Goal: Task Accomplishment & Management: Complete application form

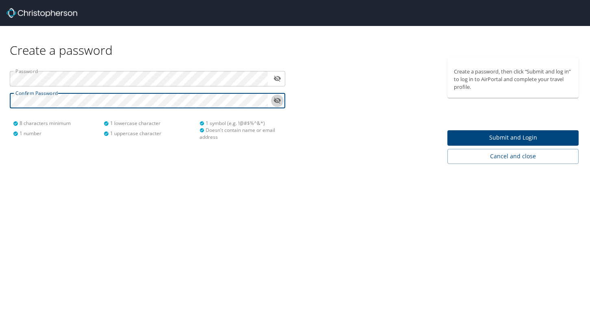
click at [278, 100] on icon "toggle password visibility" at bounding box center [277, 101] width 8 height 8
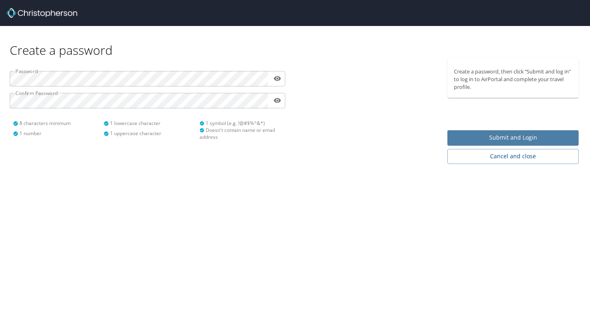
click at [515, 137] on span "Submit and Login" at bounding box center [513, 138] width 118 height 10
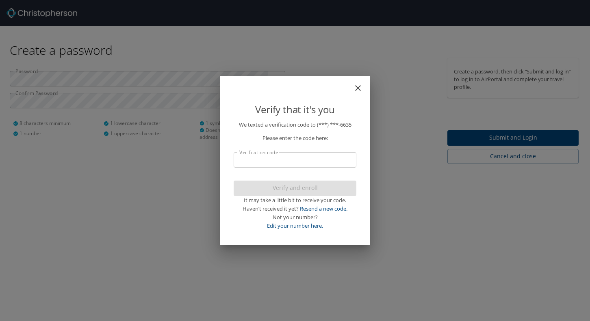
click at [348, 158] on input "Verification code" at bounding box center [295, 159] width 123 height 15
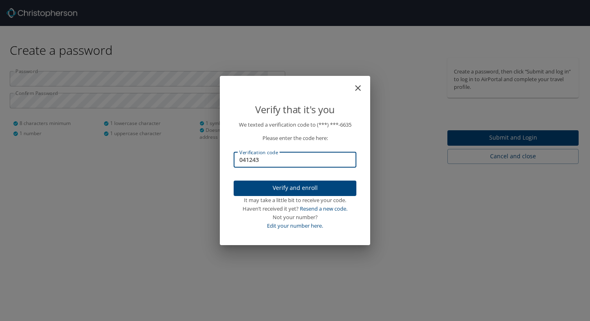
type input "041243"
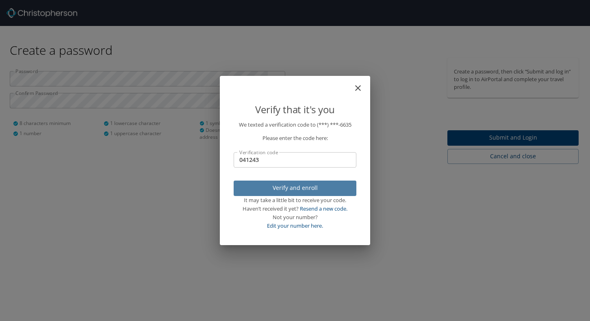
click at [297, 185] on span "Verify and enroll" at bounding box center [295, 188] width 110 height 10
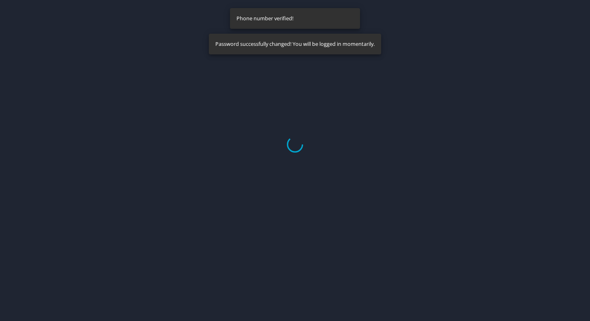
select select "US"
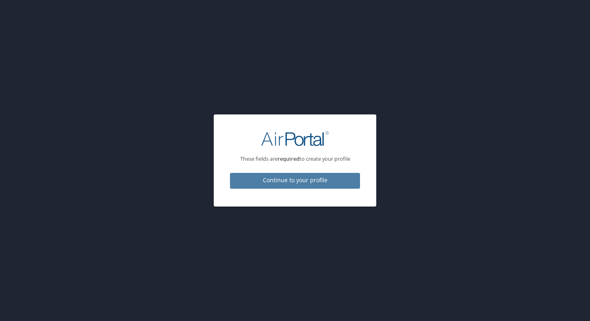
click at [293, 181] on span "Continue to your profile" at bounding box center [294, 180] width 117 height 10
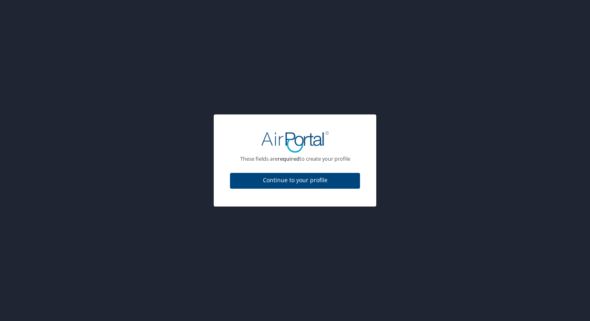
select select "US"
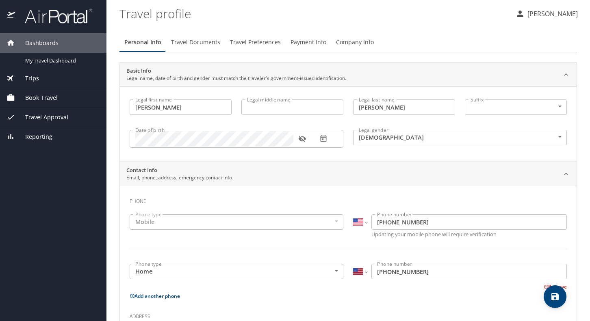
click at [301, 140] on icon "button" at bounding box center [301, 139] width 7 height 6
click at [301, 140] on icon "button" at bounding box center [302, 139] width 8 height 8
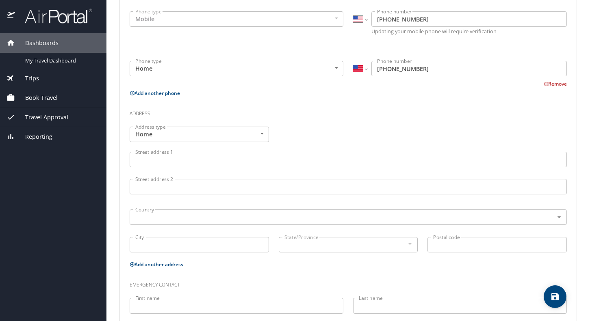
scroll to position [244, 0]
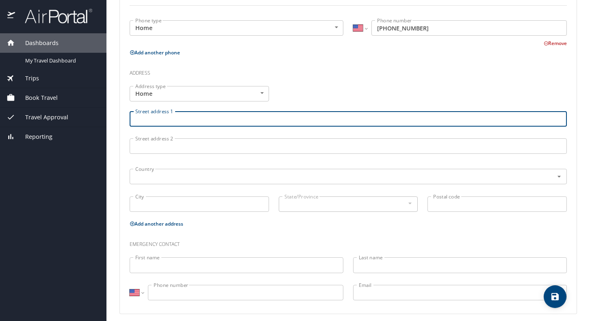
click at [251, 120] on input "Street address 1" at bounding box center [348, 118] width 437 height 15
type input "[STREET_ADDRESS]"
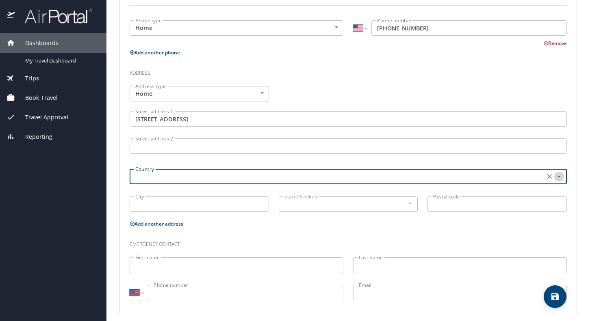
click at [555, 178] on icon "Open" at bounding box center [559, 177] width 8 height 8
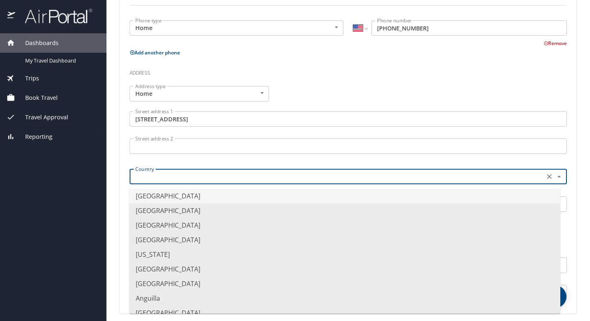
click at [195, 196] on li "United States of America" at bounding box center [344, 196] width 431 height 15
type input "United States of America"
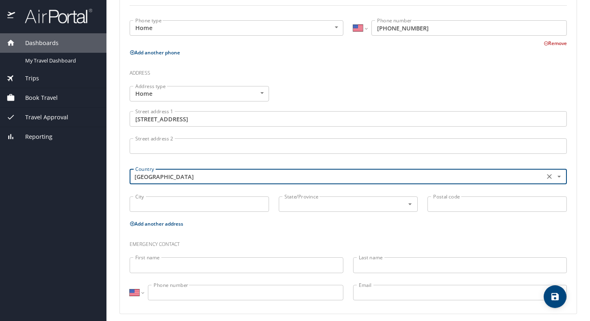
click at [188, 202] on input "City" at bounding box center [199, 204] width 139 height 15
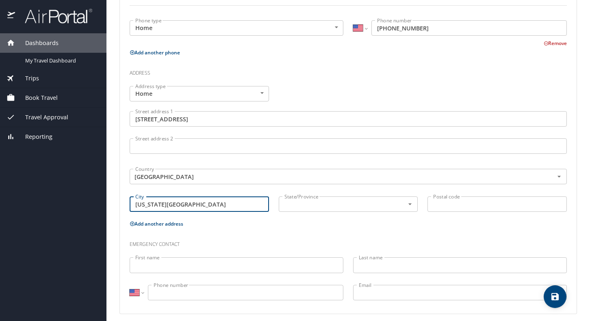
type input "Colorado Springs"
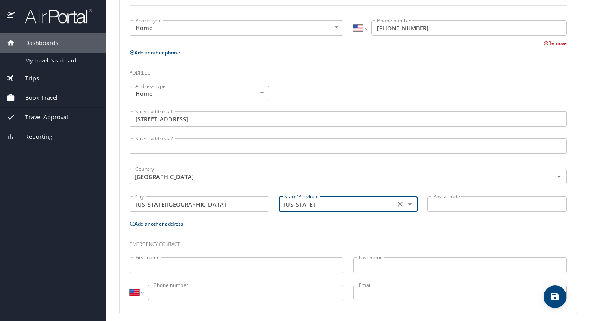
type input "Colorado"
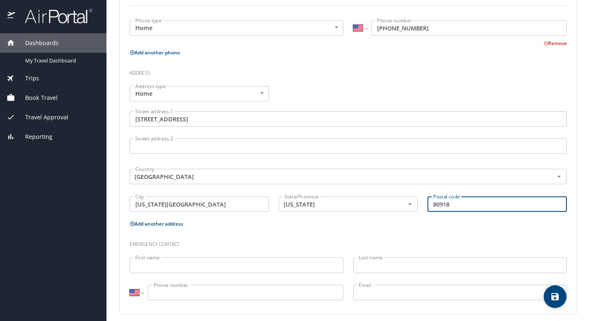
type input "80918"
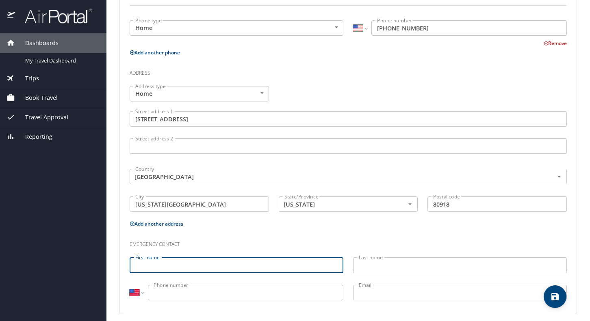
click at [258, 262] on input "First name" at bounding box center [237, 265] width 214 height 15
type input "Kristina"
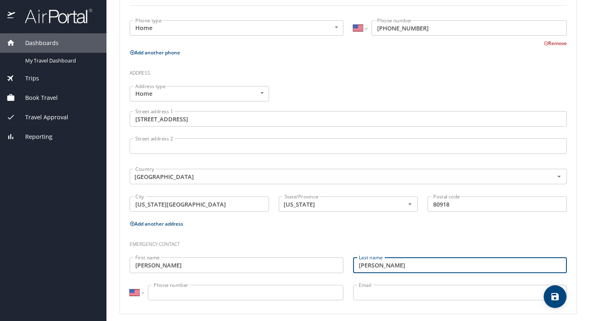
type input "Roth"
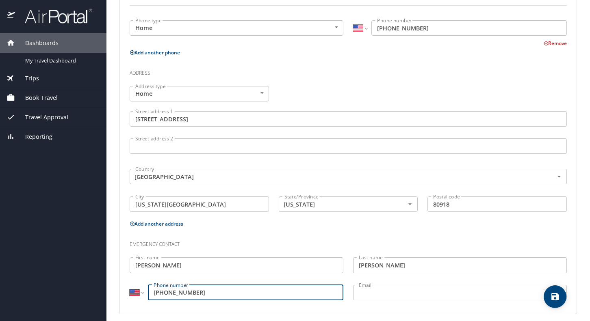
type input "(719) 332-6674"
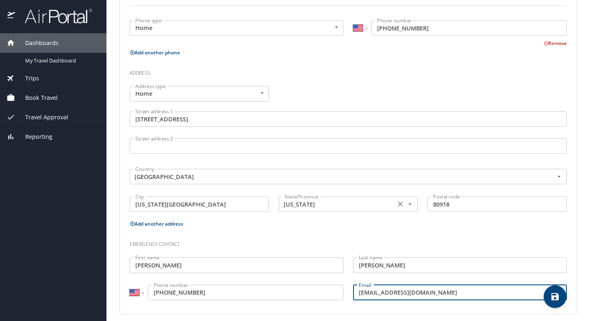
scroll to position [249, 0]
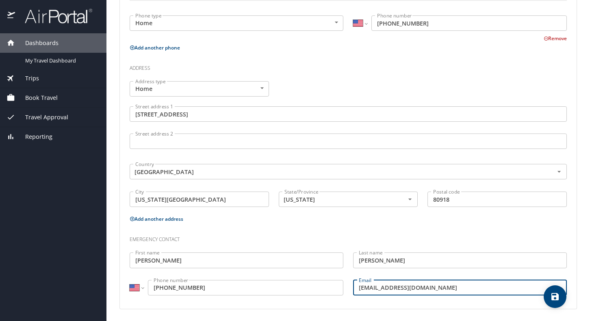
type input "rothd7@hotmail.com"
click at [556, 298] on icon "save" at bounding box center [554, 296] width 7 height 7
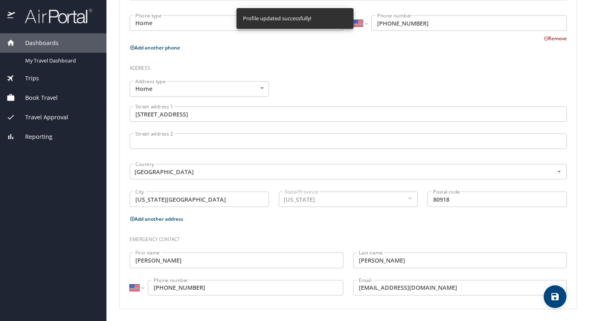
select select "US"
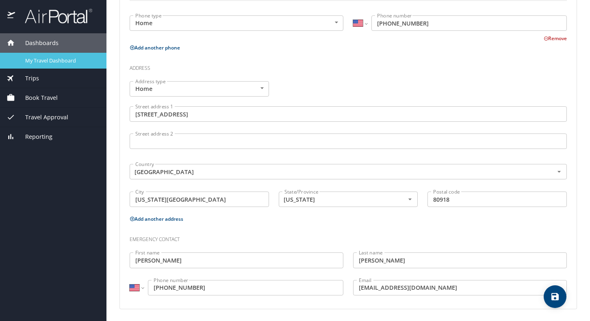
click at [38, 58] on span "My Travel Dashboard" at bounding box center [60, 61] width 71 height 8
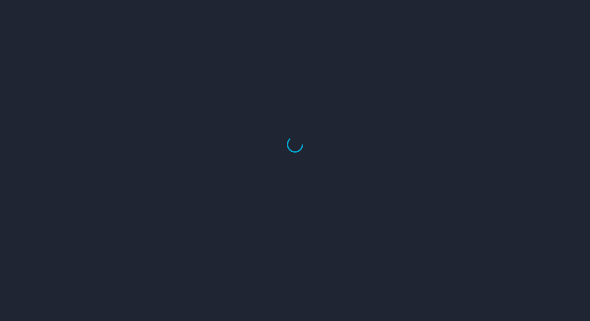
select select "US"
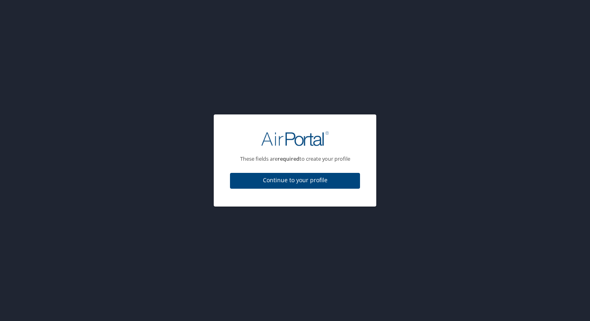
click at [292, 178] on span "Continue to your profile" at bounding box center [294, 180] width 117 height 10
select select "US"
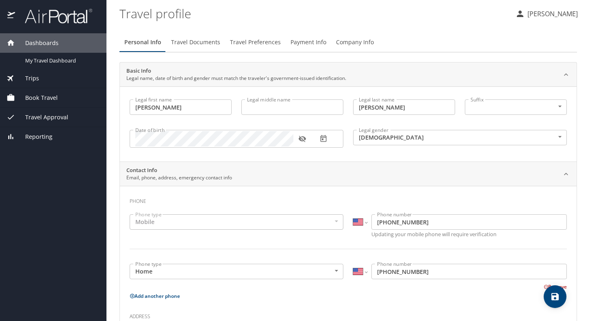
click at [538, 13] on p "[PERSON_NAME]" at bounding box center [551, 14] width 53 height 10
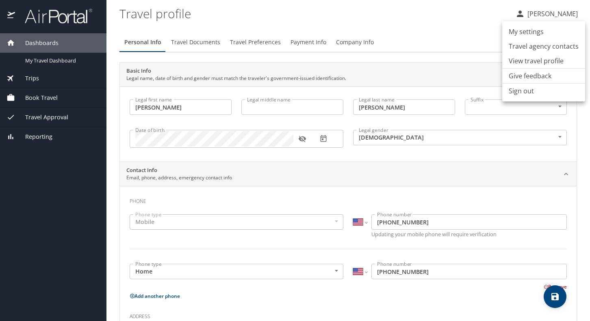
click at [534, 31] on li "My settings" at bounding box center [543, 31] width 83 height 15
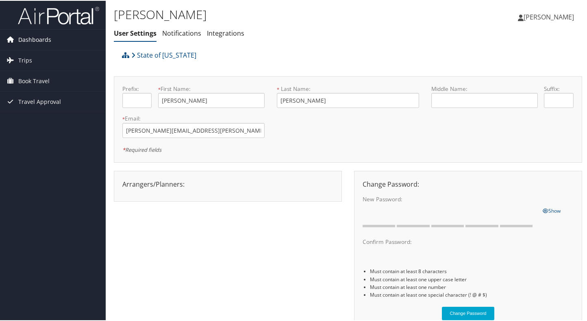
click at [34, 39] on span "Dashboards" at bounding box center [34, 39] width 33 height 20
click at [42, 38] on span "Dashboards" at bounding box center [34, 39] width 33 height 20
click at [41, 39] on span "Dashboards" at bounding box center [34, 39] width 33 height 20
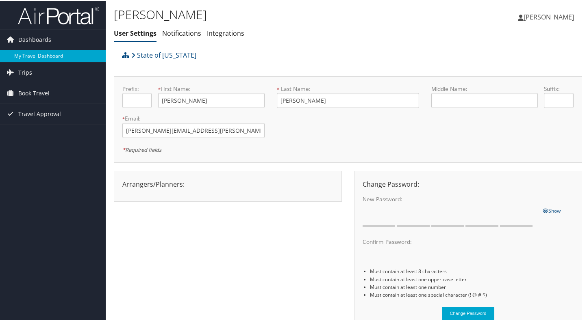
click at [38, 53] on link "My Travel Dashboard" at bounding box center [53, 55] width 106 height 12
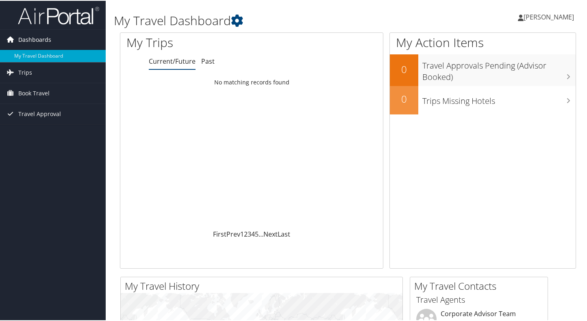
click at [41, 40] on span "Dashboards" at bounding box center [34, 39] width 33 height 20
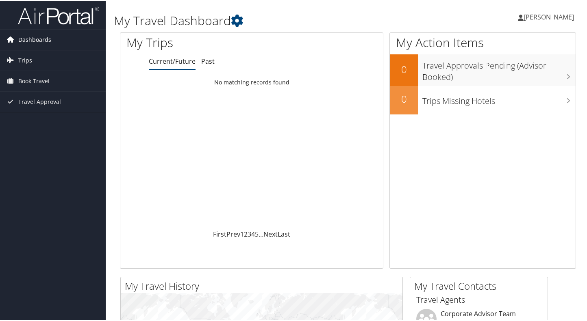
click at [41, 40] on span "Dashboards" at bounding box center [34, 39] width 33 height 20
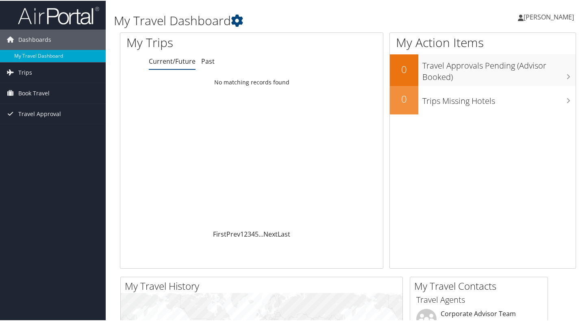
click at [547, 14] on span "[PERSON_NAME]" at bounding box center [548, 16] width 50 height 9
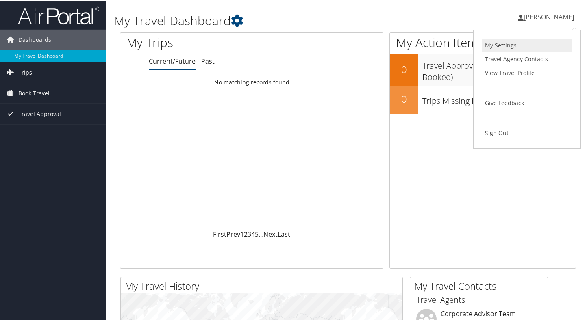
click at [494, 43] on link "My Settings" at bounding box center [526, 45] width 91 height 14
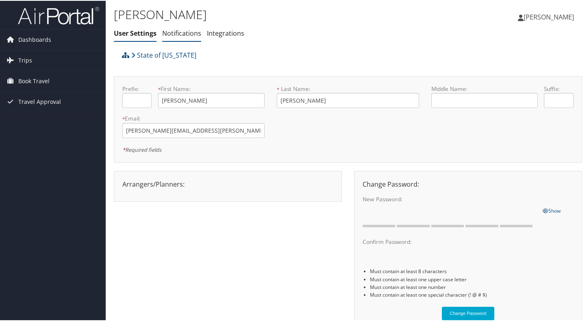
click at [184, 34] on link "Notifications" at bounding box center [181, 32] width 39 height 9
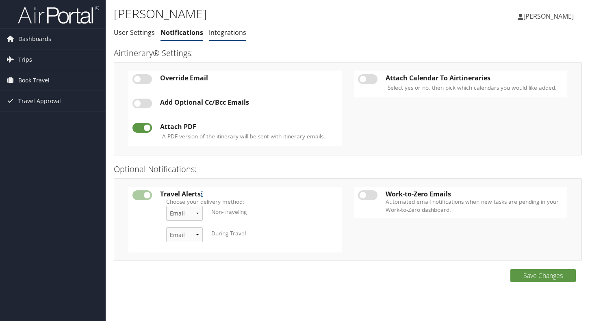
click at [230, 34] on link "Integrations" at bounding box center [227, 32] width 37 height 9
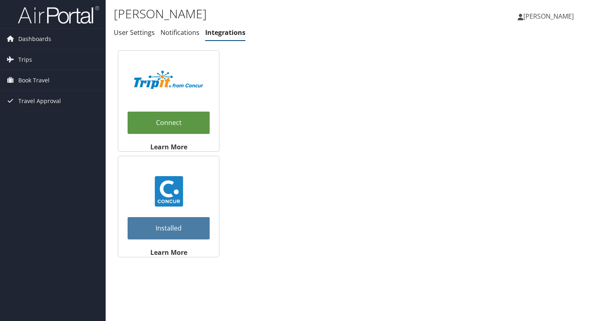
click at [537, 17] on span "[PERSON_NAME]" at bounding box center [548, 16] width 50 height 9
click at [520, 74] on link "View Travel Profile" at bounding box center [528, 72] width 91 height 14
click at [35, 80] on span "Book Travel" at bounding box center [33, 80] width 31 height 20
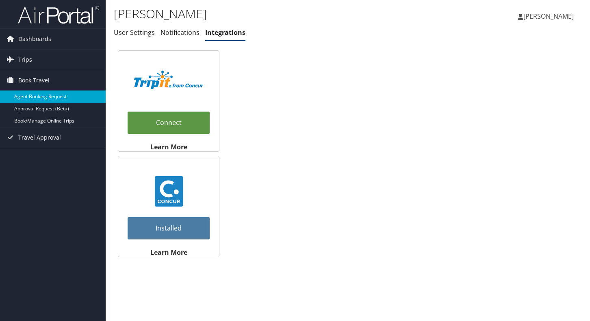
click at [36, 94] on link "Agent Booking Request" at bounding box center [53, 97] width 106 height 12
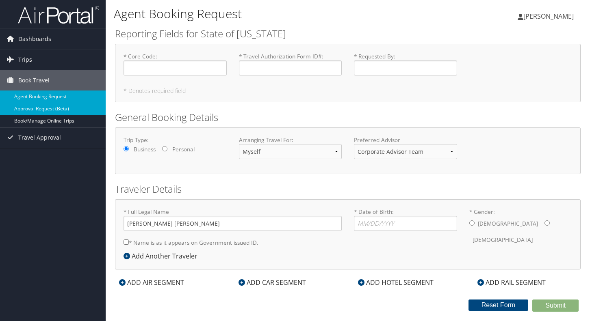
click at [44, 108] on link "Approval Request (Beta)" at bounding box center [53, 109] width 106 height 12
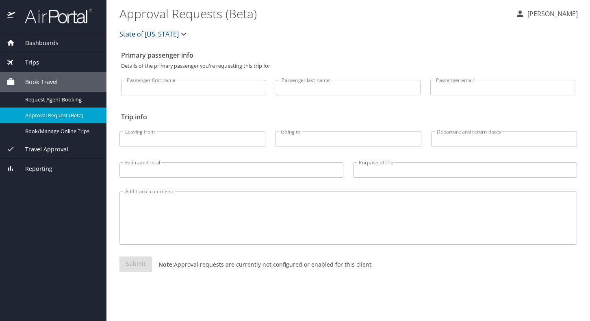
select select "US"
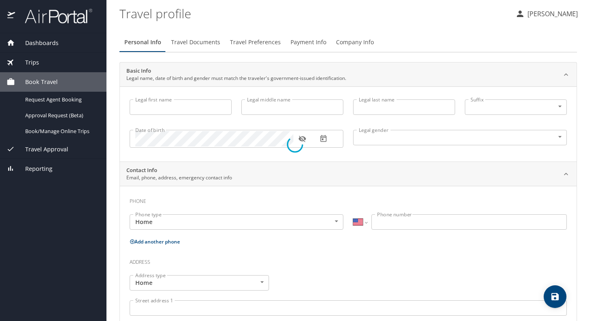
type input "[PERSON_NAME]"
type input "[DEMOGRAPHIC_DATA]"
type input "[PERSON_NAME]"
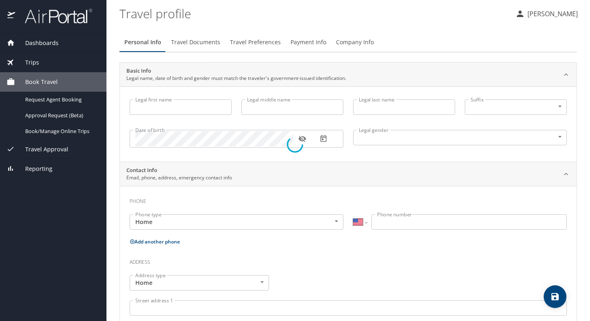
type input "[PERSON_NAME]"
type input "[PHONE_NUMBER]"
type input "[EMAIL_ADDRESS][DOMAIN_NAME]"
select select "US"
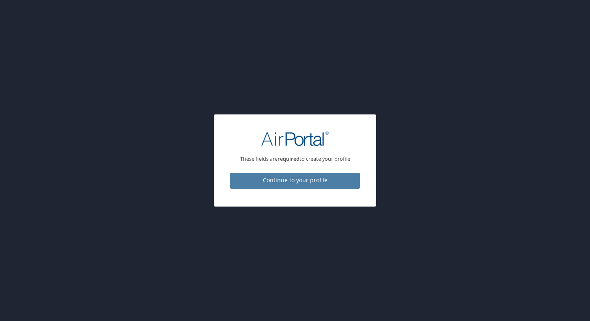
click at [292, 180] on span "Continue to your profile" at bounding box center [294, 180] width 117 height 10
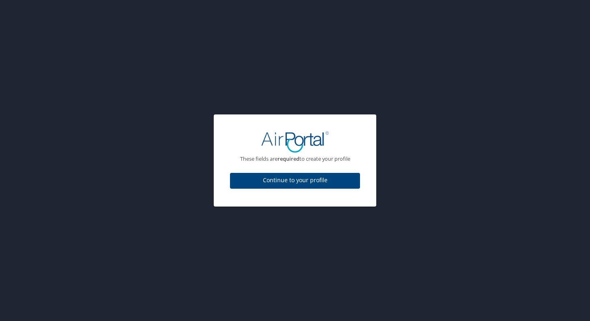
select select "US"
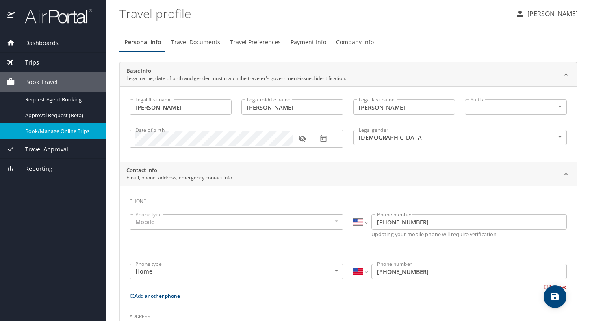
click at [56, 130] on span "Book/Manage Online Trips" at bounding box center [60, 132] width 71 height 8
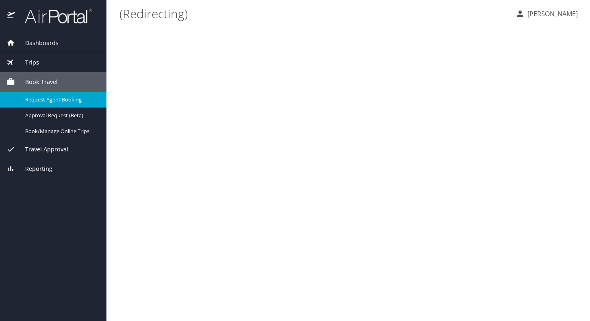
select select "US"
